Goal: Information Seeking & Learning: Learn about a topic

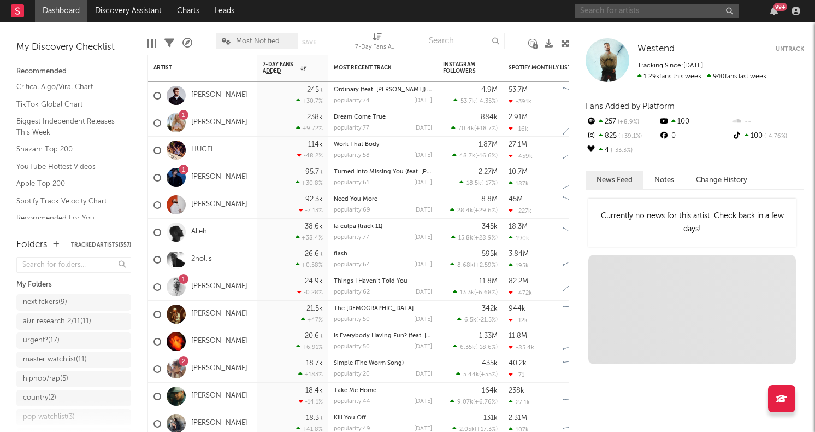
click at [627, 15] on input "text" at bounding box center [657, 11] width 164 height 14
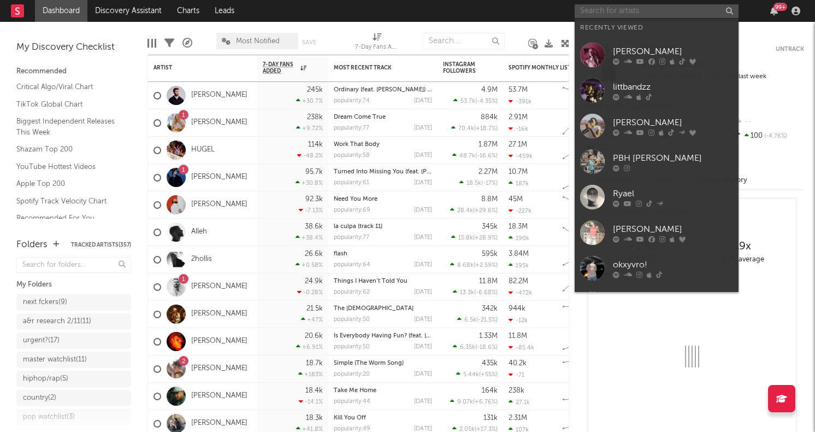
paste input "[PERSON_NAME]"
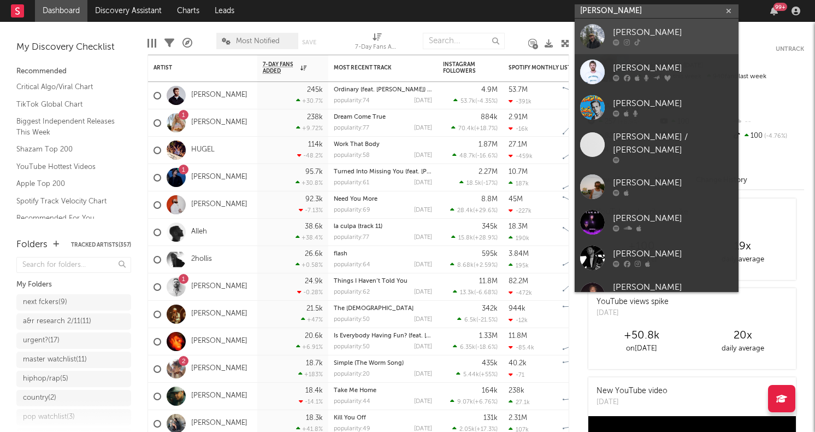
type input "[PERSON_NAME]"
click at [592, 33] on div at bounding box center [592, 36] width 25 height 25
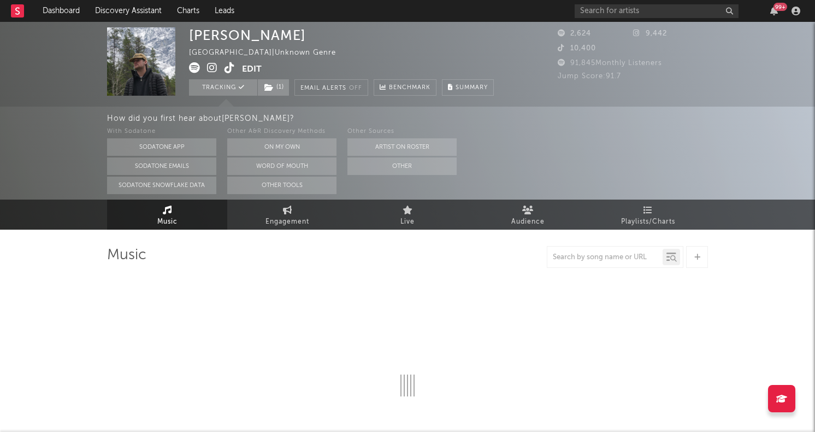
select select "6m"
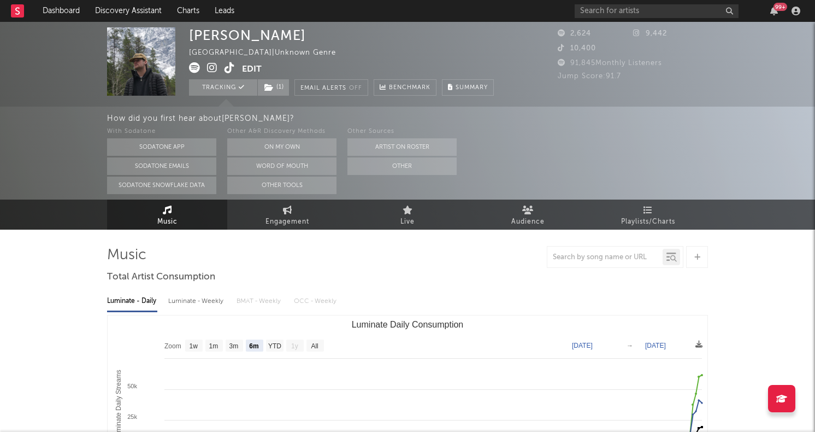
click at [197, 69] on icon at bounding box center [194, 67] width 11 height 11
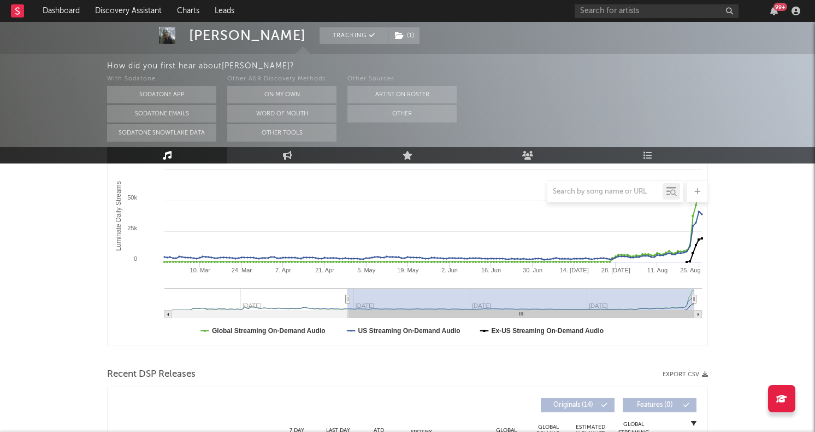
scroll to position [347, 0]
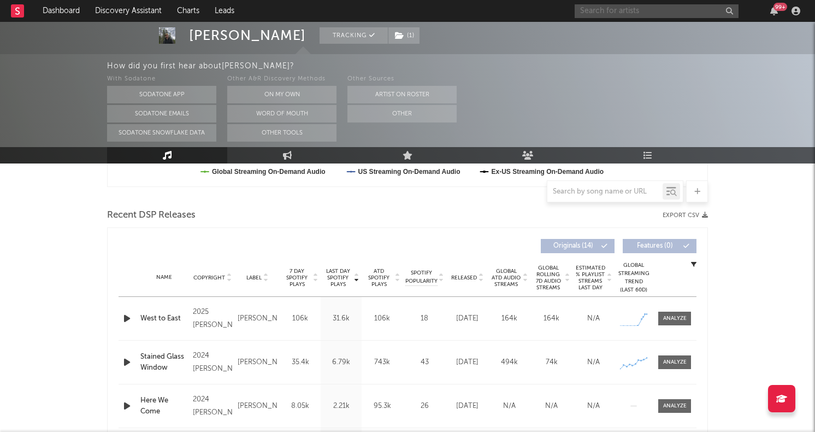
click at [630, 7] on input "text" at bounding box center [657, 11] width 164 height 14
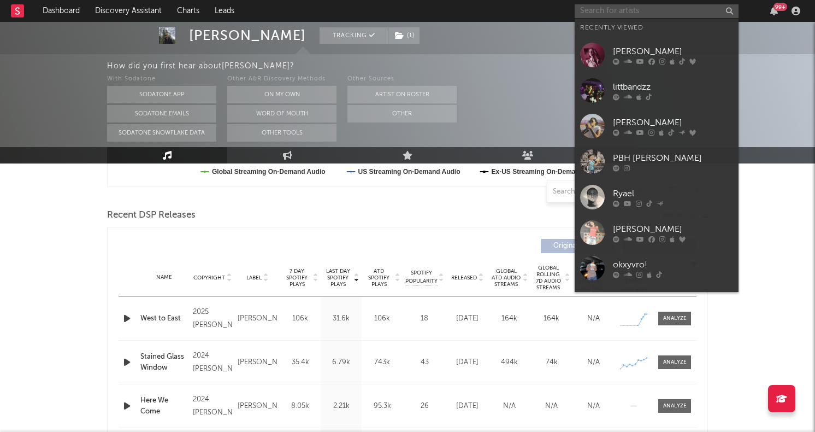
paste input "The Broken Fox"
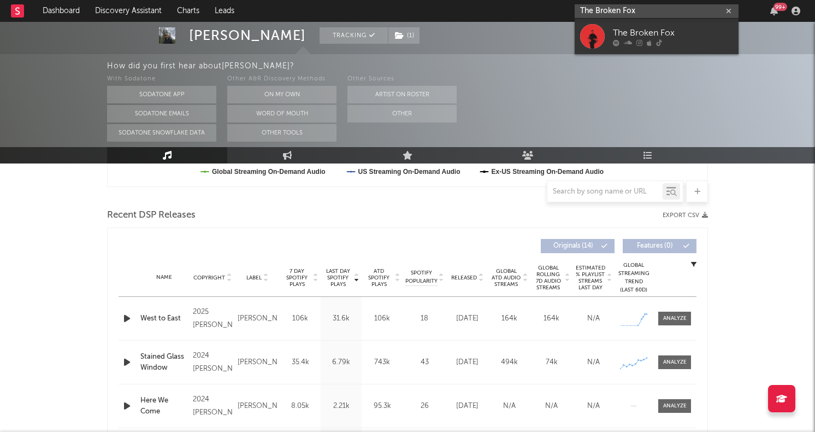
type input "The Broken Fox"
click at [595, 45] on div at bounding box center [592, 36] width 25 height 25
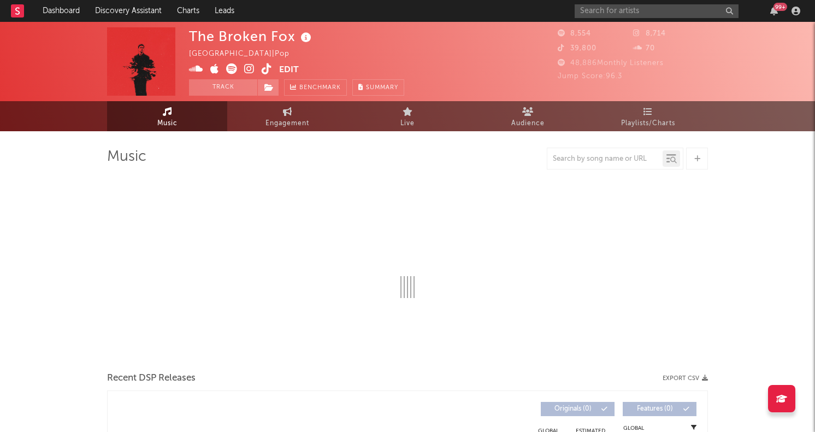
select select "1w"
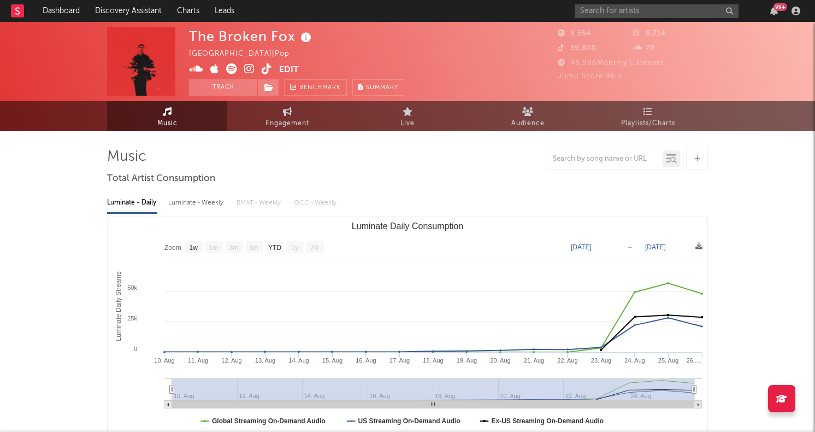
click at [232, 68] on icon at bounding box center [231, 68] width 11 height 11
click at [613, 19] on div "99 +" at bounding box center [689, 11] width 229 height 22
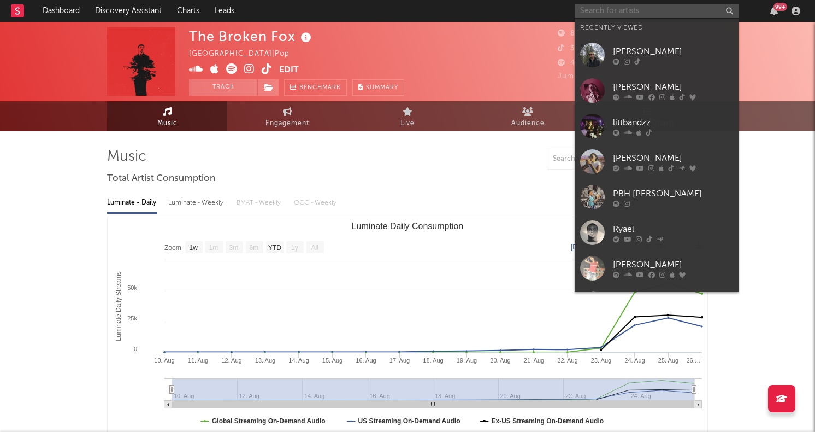
click at [610, 14] on input "text" at bounding box center [657, 11] width 164 height 14
paste input "[URL][EMAIL_ADDRESS][DOMAIN_NAME][DOMAIN_NAME][PERSON_NAME]"
type input "[URL][EMAIL_ADDRESS][DOMAIN_NAME][DOMAIN_NAME][PERSON_NAME]"
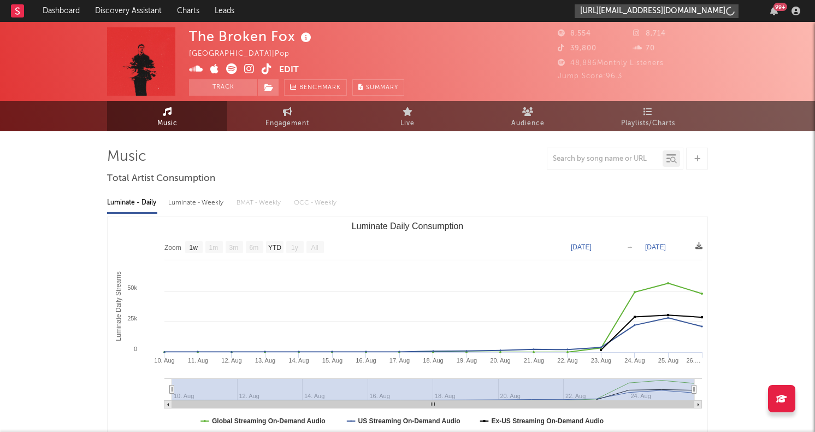
scroll to position [0, 137]
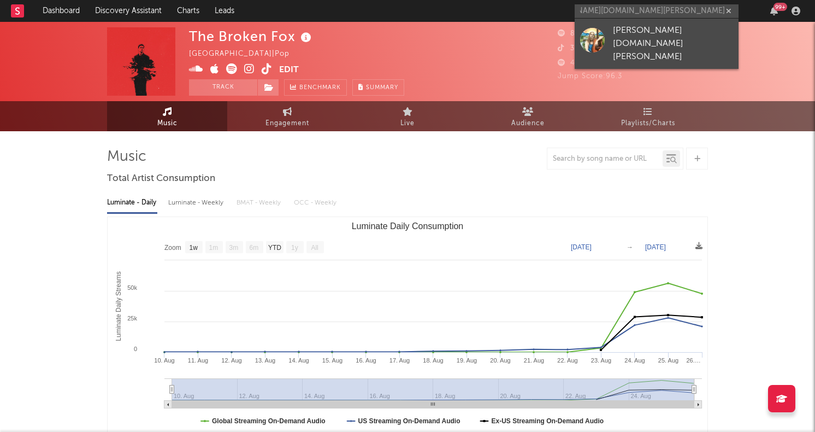
click at [598, 28] on div at bounding box center [592, 39] width 25 height 25
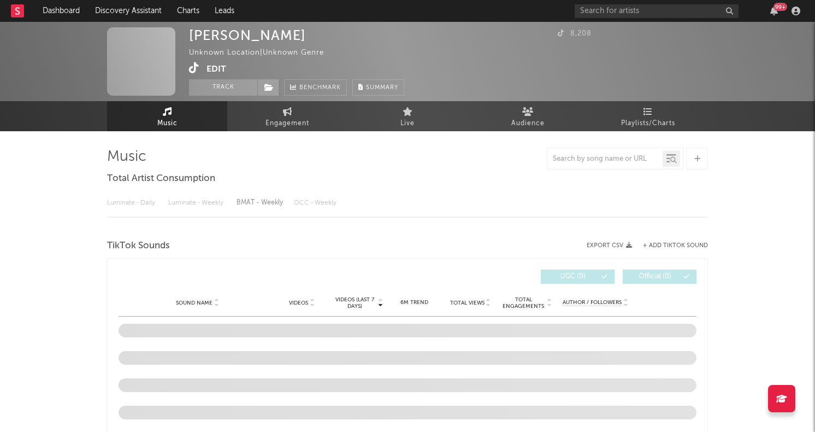
select select "1w"
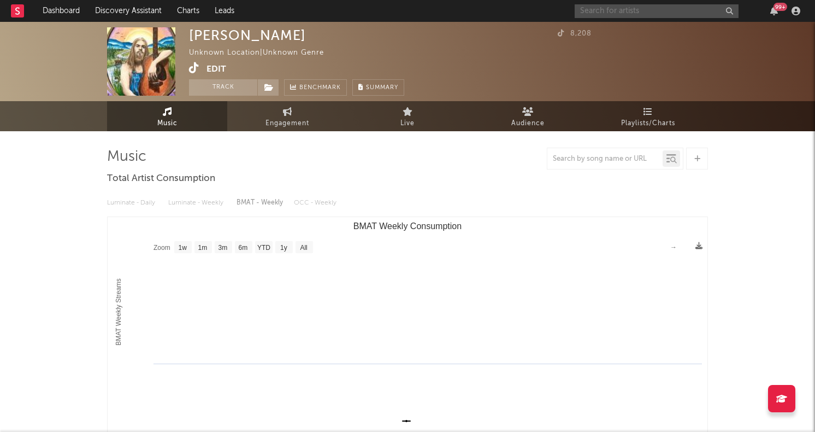
click at [638, 14] on input "text" at bounding box center [657, 11] width 164 height 14
paste input "[URL][DOMAIN_NAME]"
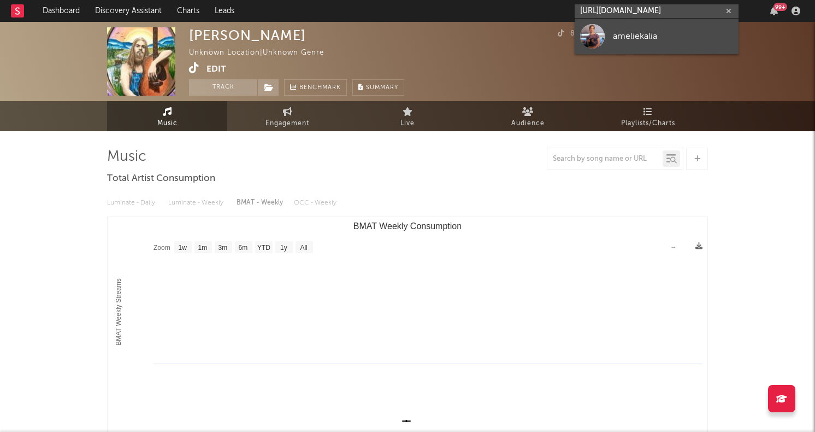
type input "[URL][DOMAIN_NAME]"
click at [607, 25] on link "ameliekalia" at bounding box center [657, 37] width 164 height 36
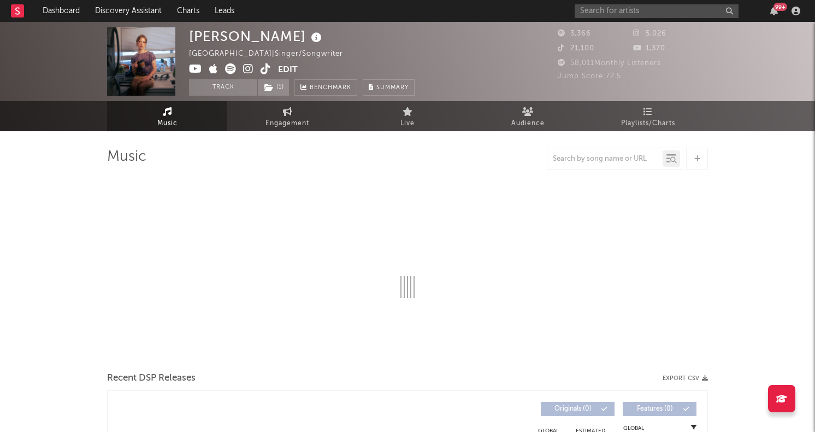
select select "1w"
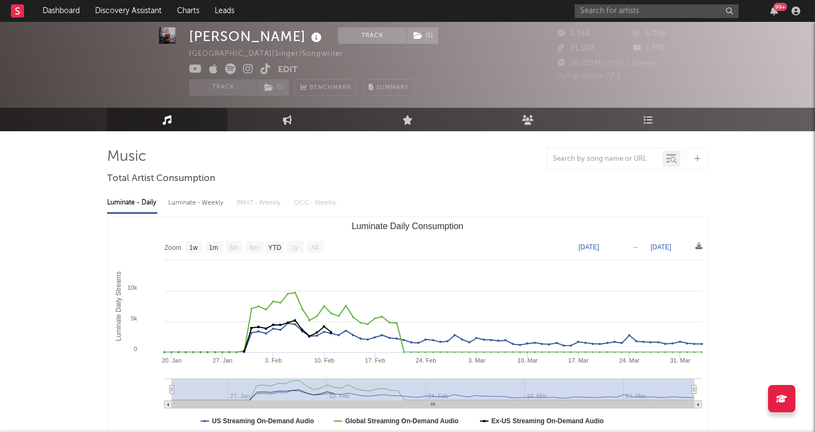
scroll to position [32, 0]
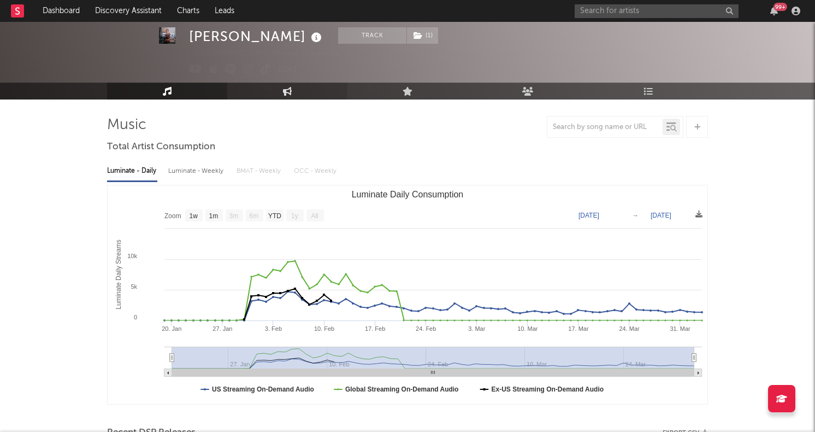
click at [282, 85] on link "Engagement" at bounding box center [287, 90] width 120 height 17
select select "1w"
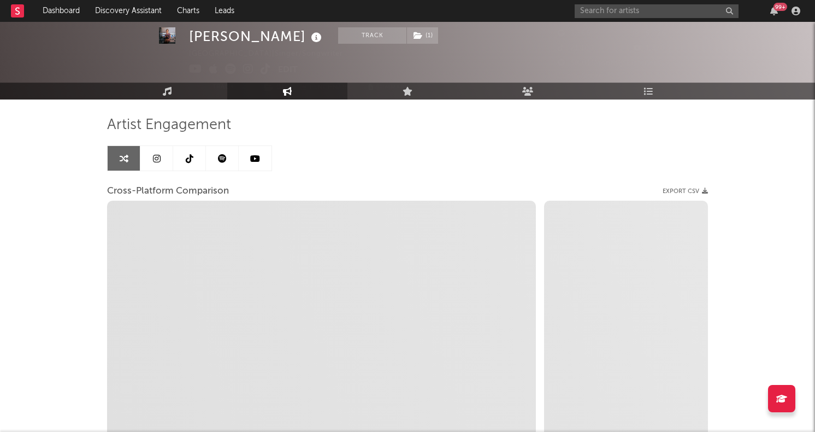
click at [179, 157] on link at bounding box center [189, 158] width 33 height 25
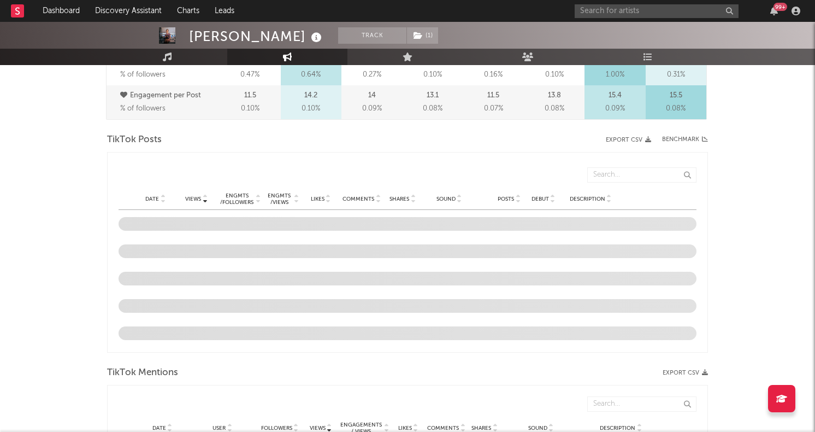
select select "6m"
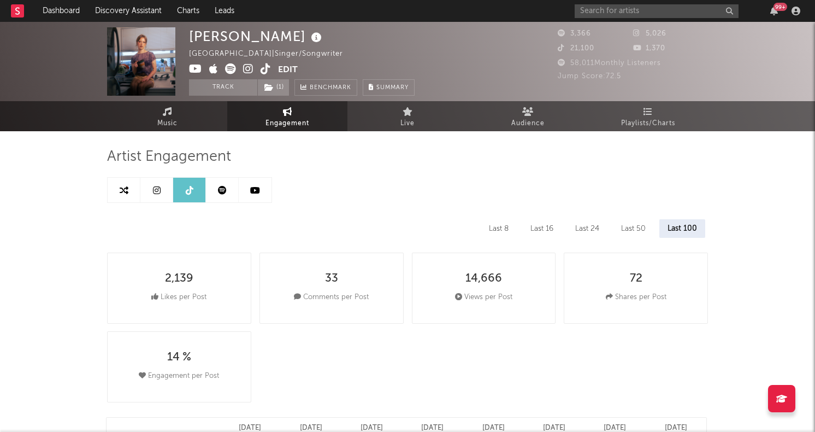
click at [227, 67] on icon at bounding box center [230, 68] width 11 height 11
click at [619, 22] on div "[PERSON_NAME] [GEOGRAPHIC_DATA] | Singer/Songwriter Edit Track ( 1 ) Benchmark …" at bounding box center [407, 61] width 815 height 79
click at [617, 8] on input "text" at bounding box center [657, 11] width 164 height 14
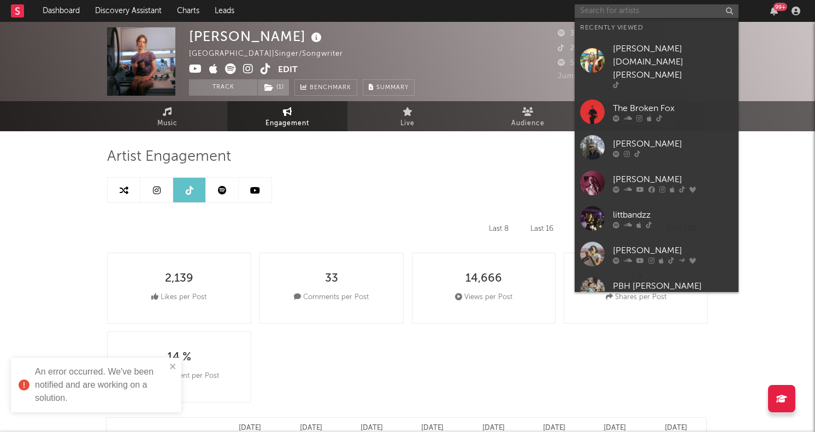
paste input "[URL][DOMAIN_NAME]"
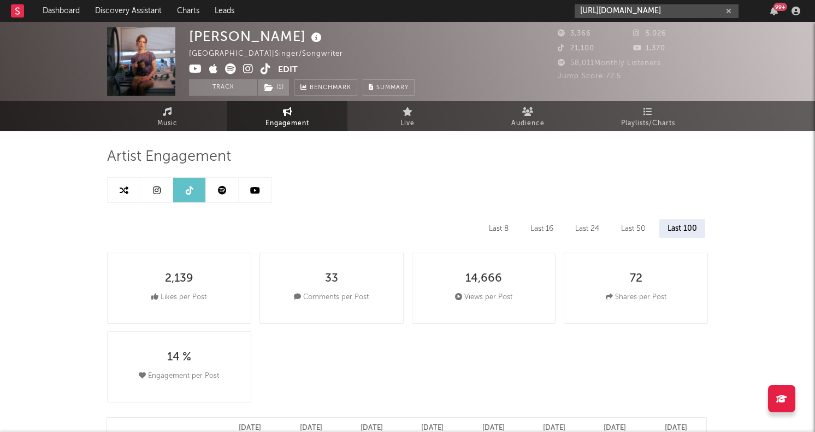
type input "[URL][DOMAIN_NAME]"
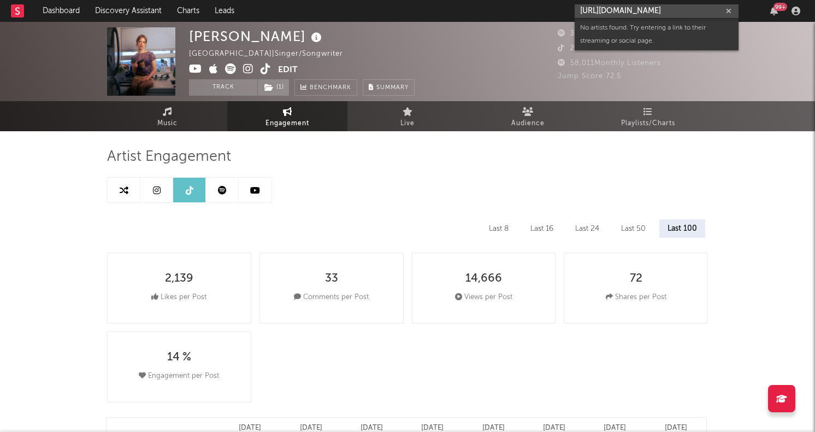
scroll to position [0, 0]
click at [625, 7] on input "[URL][DOMAIN_NAME]" at bounding box center [657, 11] width 164 height 14
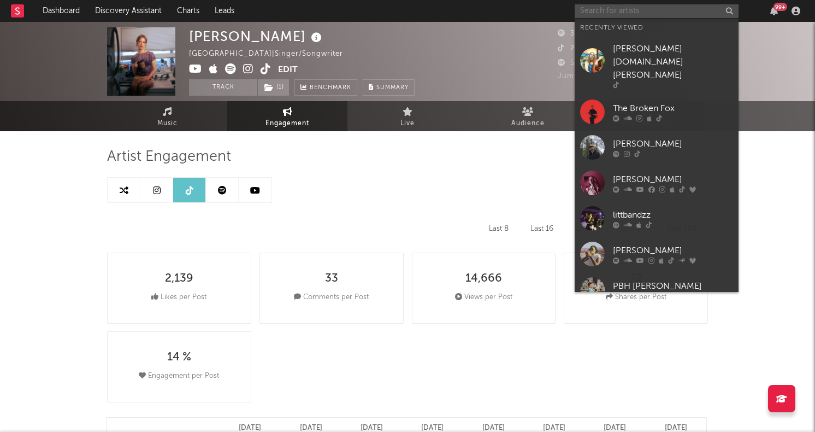
paste input "[URL][DOMAIN_NAME]"
type input "[URL][DOMAIN_NAME]"
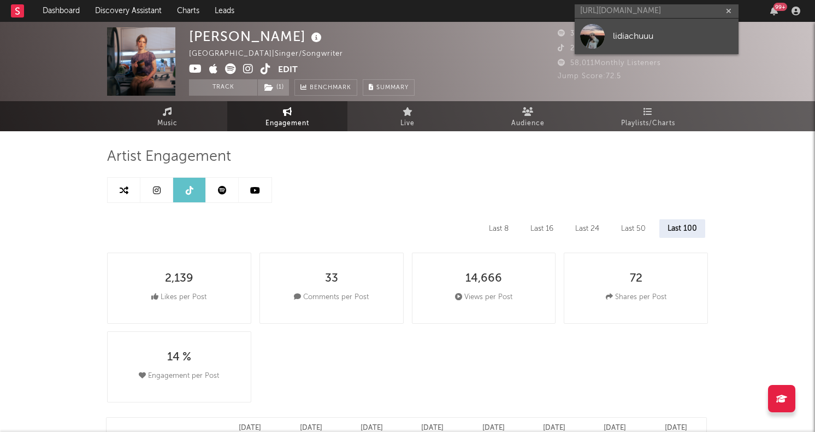
click at [597, 36] on div at bounding box center [592, 36] width 25 height 25
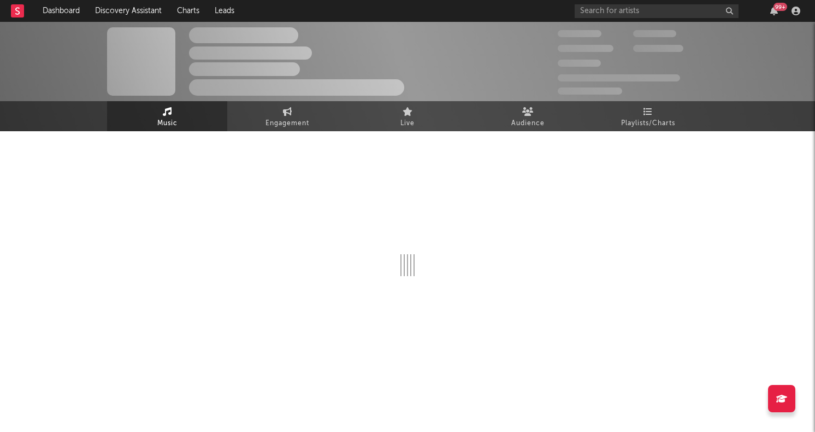
select select "1w"
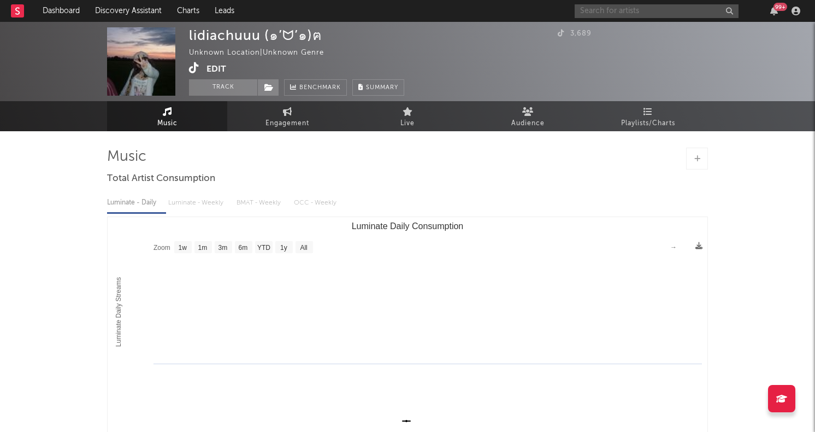
click at [599, 9] on input "text" at bounding box center [657, 11] width 164 height 14
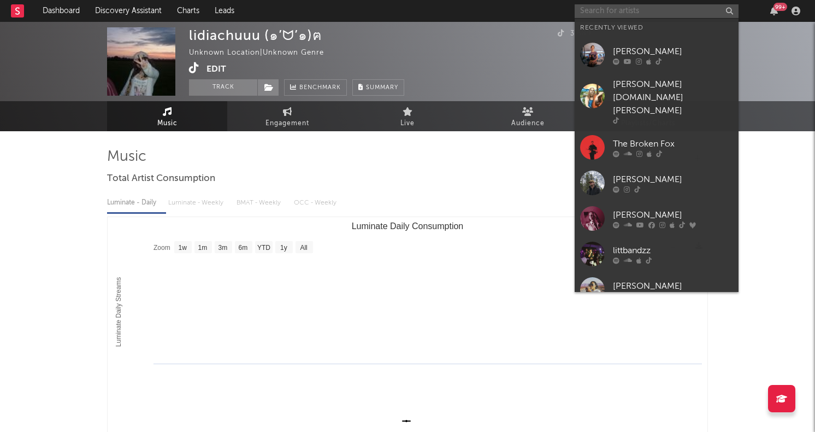
paste input "[DEMOGRAPHIC_DATA]"
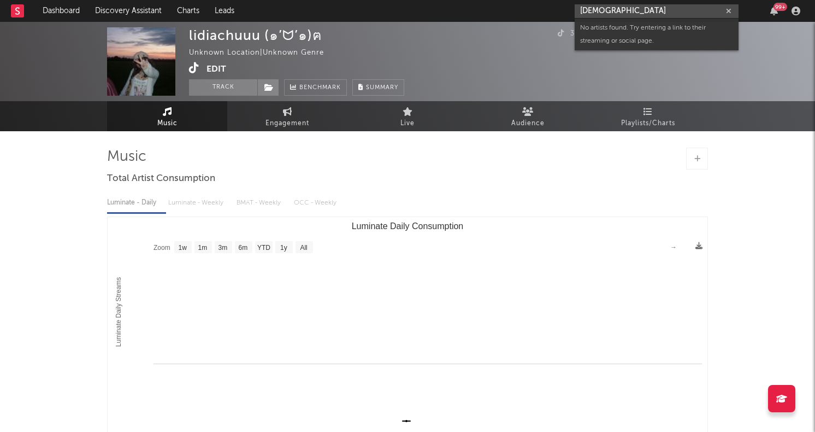
click at [634, 5] on input "[DEMOGRAPHIC_DATA]" at bounding box center [657, 11] width 164 height 14
paste input "[URL][DOMAIN_NAME]"
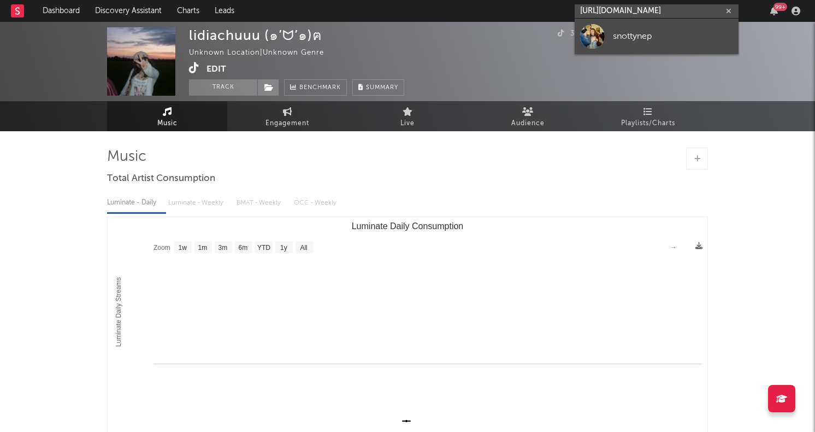
type input "[URL][DOMAIN_NAME]"
click at [600, 40] on div at bounding box center [592, 36] width 25 height 25
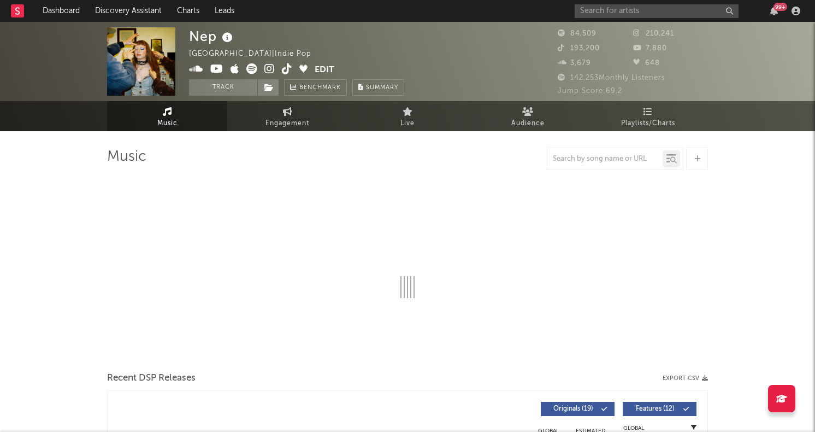
select select "6m"
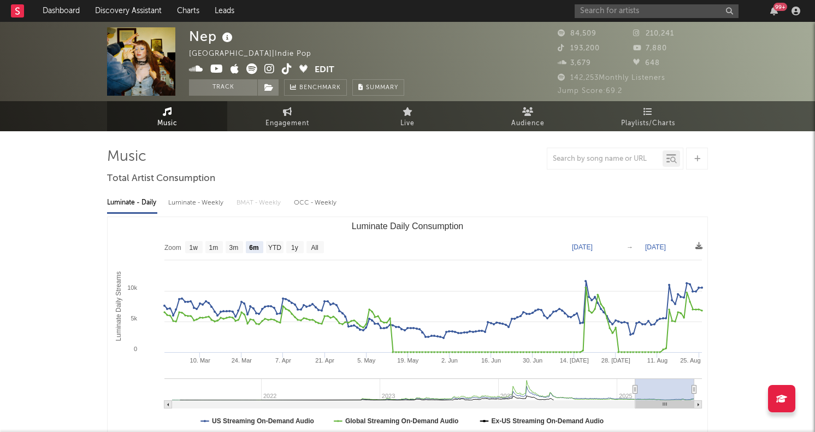
click at [251, 68] on icon at bounding box center [251, 68] width 11 height 11
click at [597, 15] on input "text" at bounding box center [657, 11] width 164 height 14
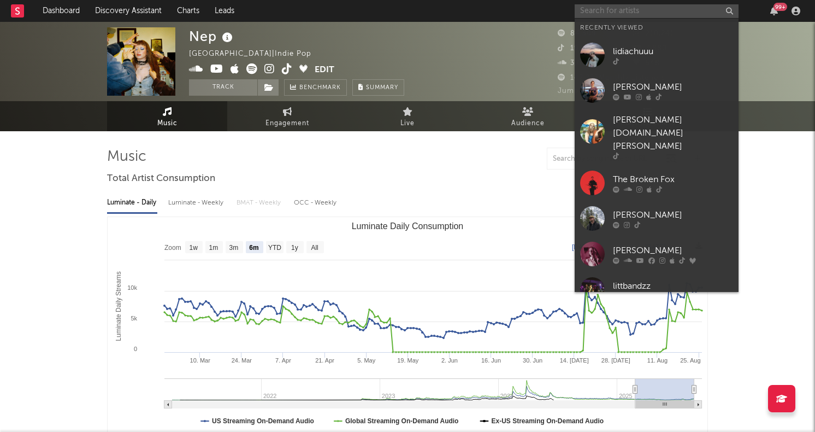
paste input "[URL][DOMAIN_NAME]"
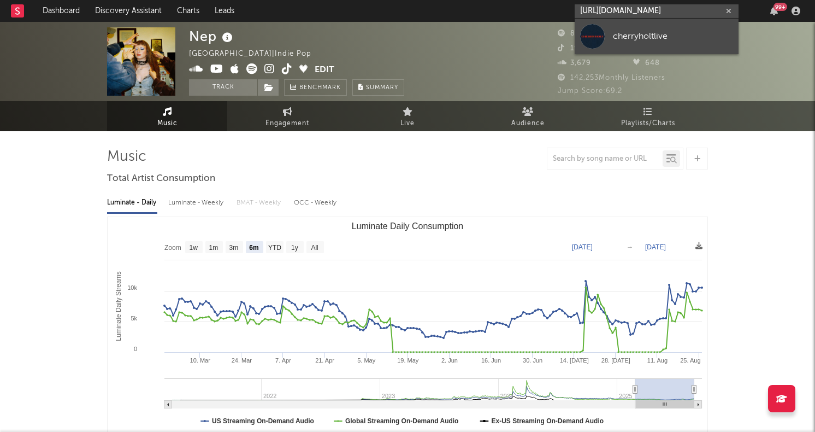
type input "[URL][DOMAIN_NAME]"
click at [593, 34] on div at bounding box center [592, 36] width 25 height 25
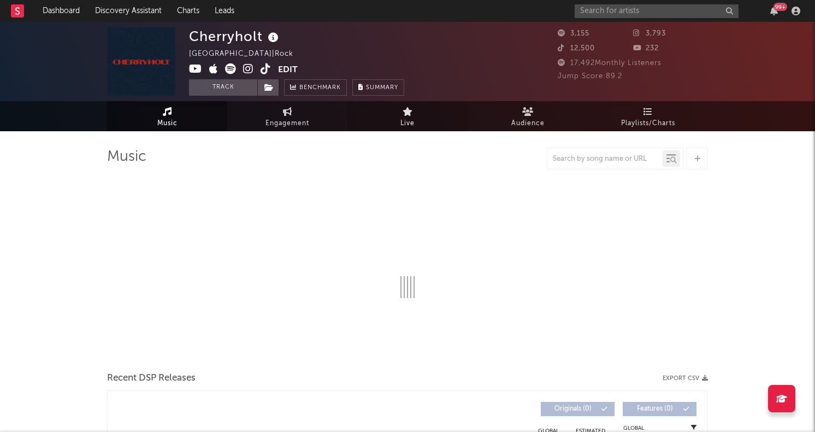
select select "1w"
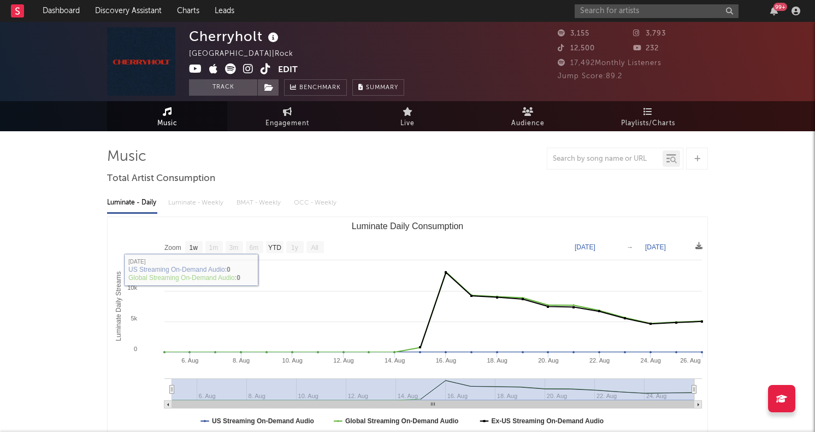
click at [234, 69] on icon at bounding box center [230, 68] width 11 height 11
click at [613, 8] on input "text" at bounding box center [657, 11] width 164 height 14
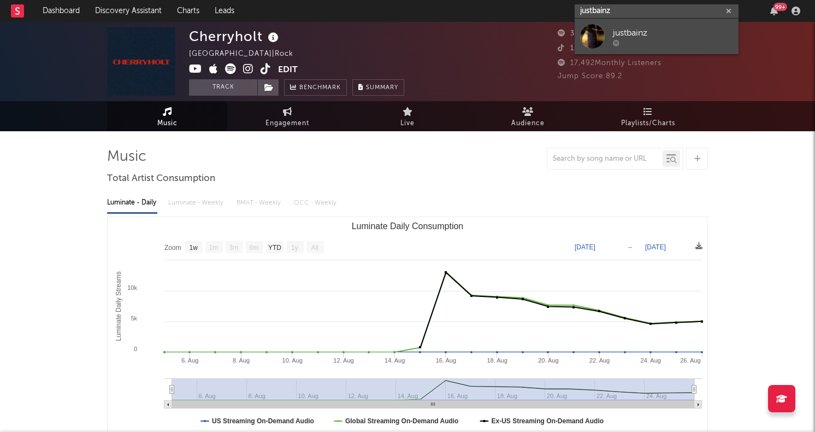
type input "justbainz"
click at [597, 39] on div at bounding box center [592, 36] width 25 height 25
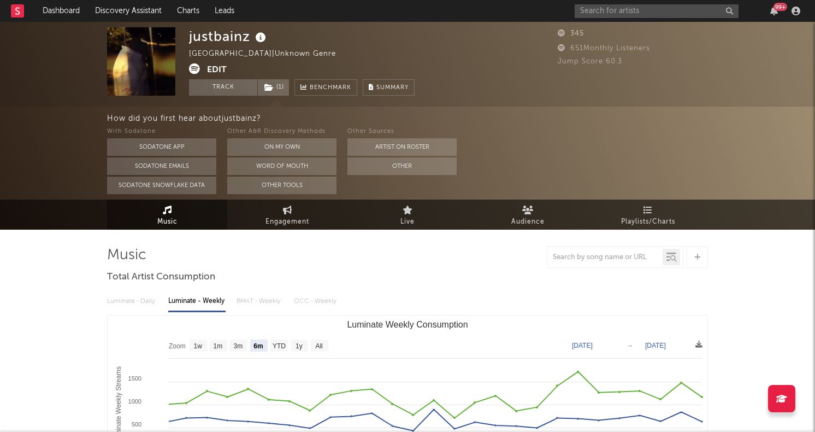
click at [318, 345] on text "All" at bounding box center [318, 346] width 7 height 8
select select "All"
type input "[DATE]"
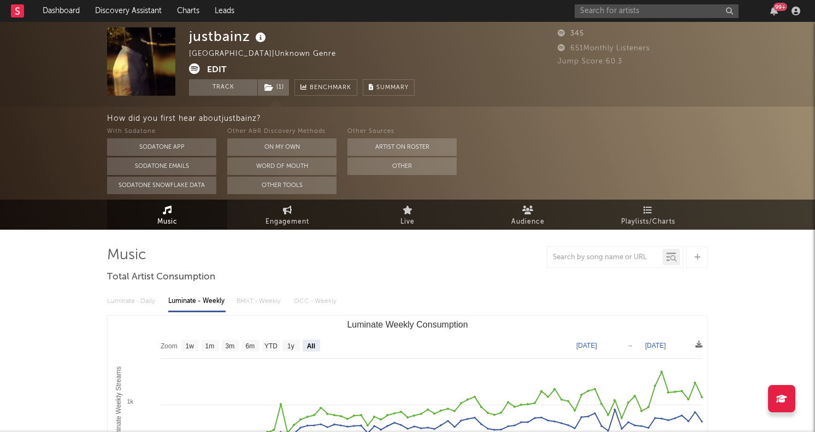
click at [194, 70] on icon at bounding box center [194, 68] width 11 height 11
